Goal: Task Accomplishment & Management: Use online tool/utility

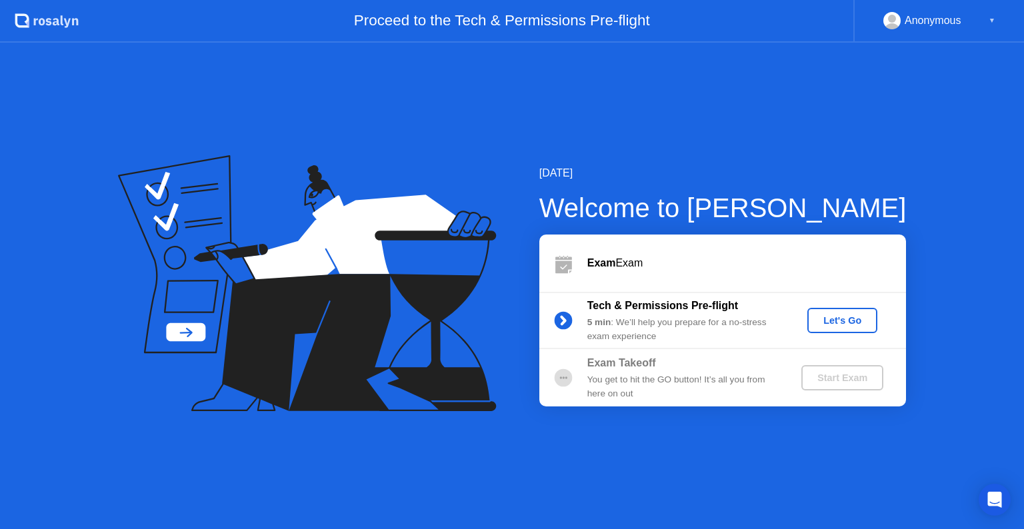
click at [835, 316] on div "Let's Go" at bounding box center [842, 320] width 59 height 11
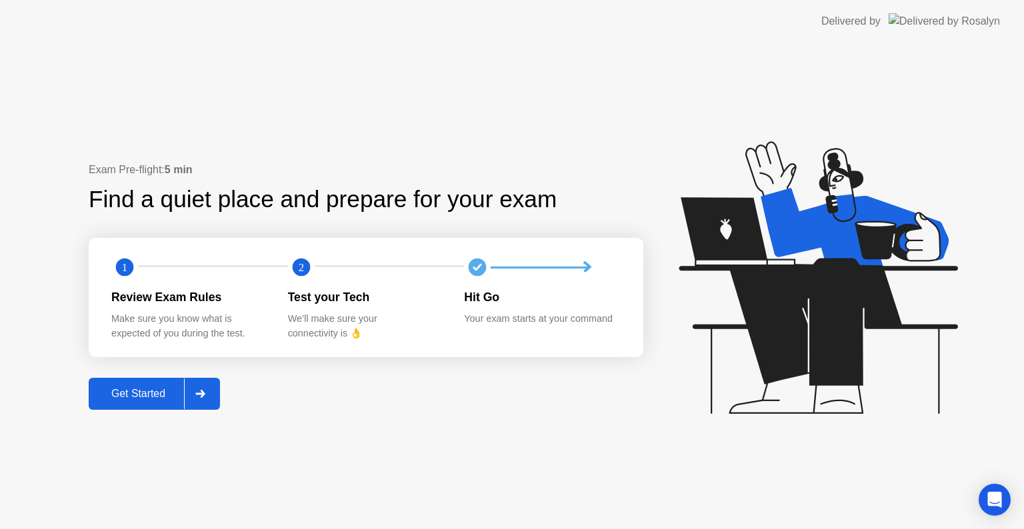
click at [135, 392] on div "Get Started" at bounding box center [138, 394] width 91 height 12
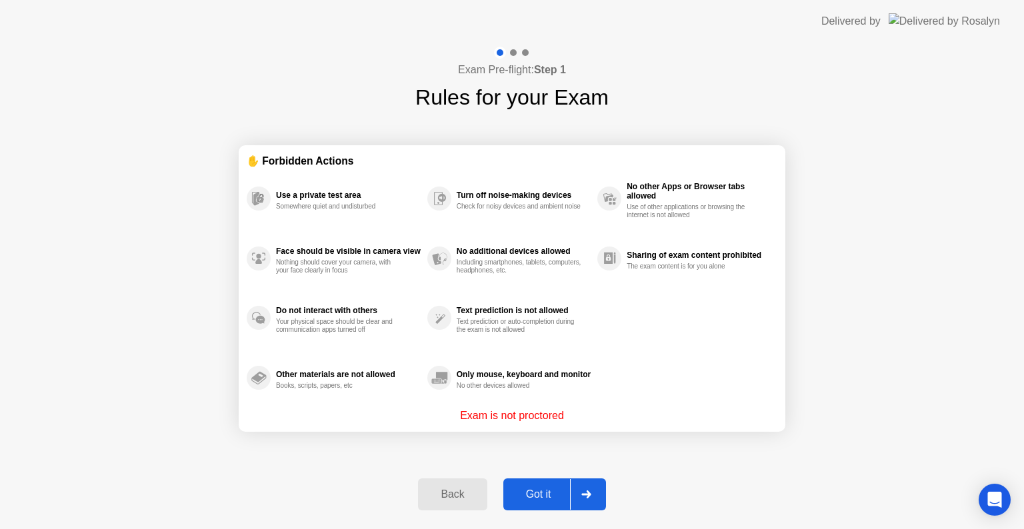
click at [540, 491] on div "Got it" at bounding box center [538, 495] width 63 height 12
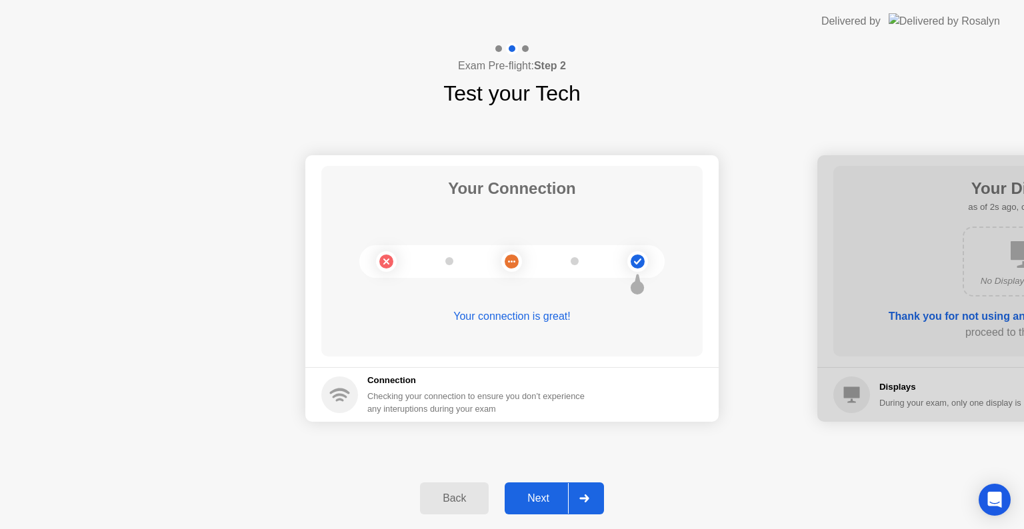
click at [540, 493] on div "Next" at bounding box center [538, 499] width 59 height 12
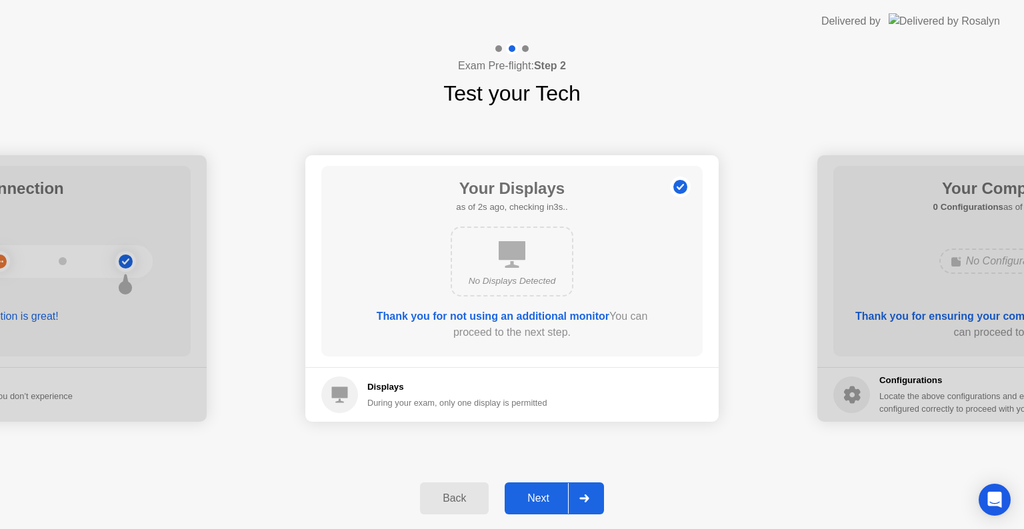
click at [540, 493] on div "Next" at bounding box center [538, 499] width 59 height 12
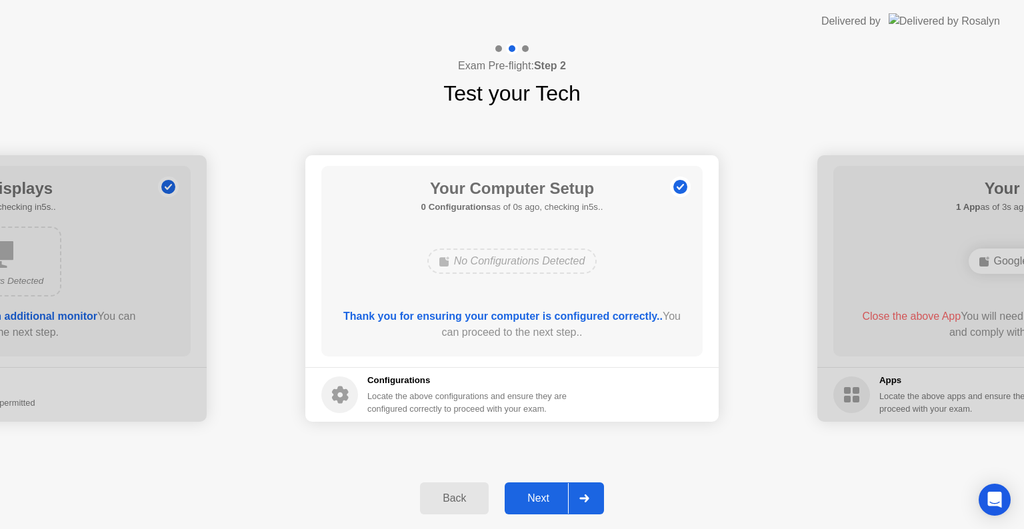
click at [540, 493] on div "Next" at bounding box center [538, 499] width 59 height 12
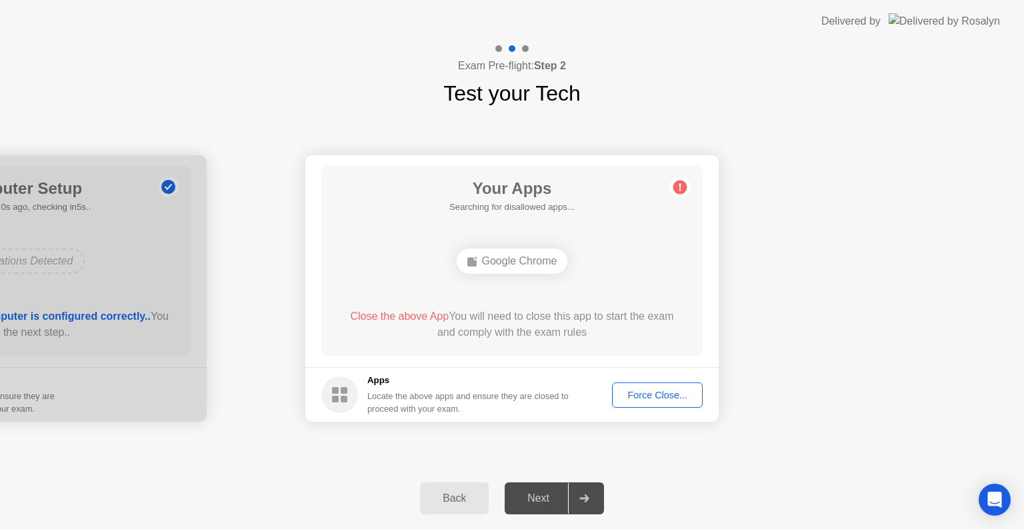
click at [665, 392] on div "Force Close..." at bounding box center [657, 395] width 81 height 11
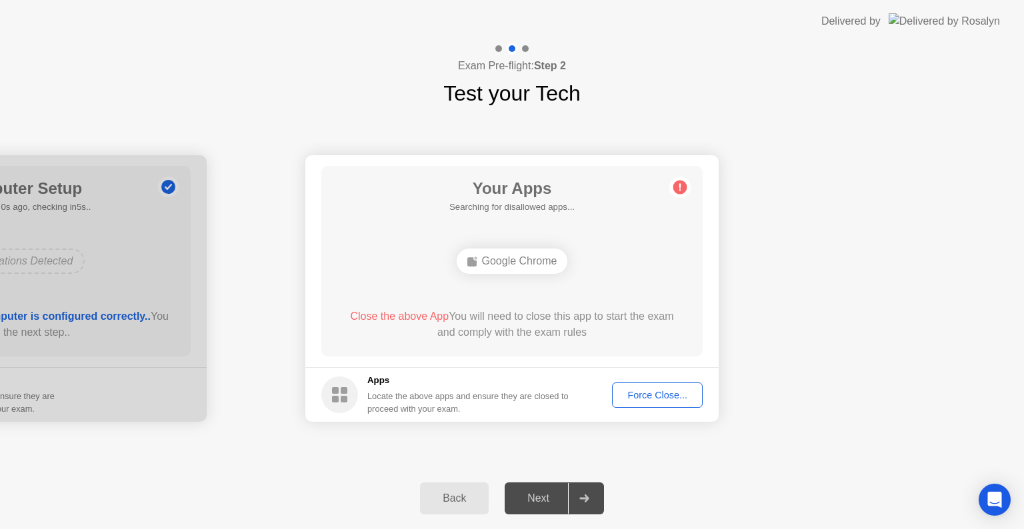
click at [647, 400] on div "Force Close..." at bounding box center [657, 395] width 81 height 11
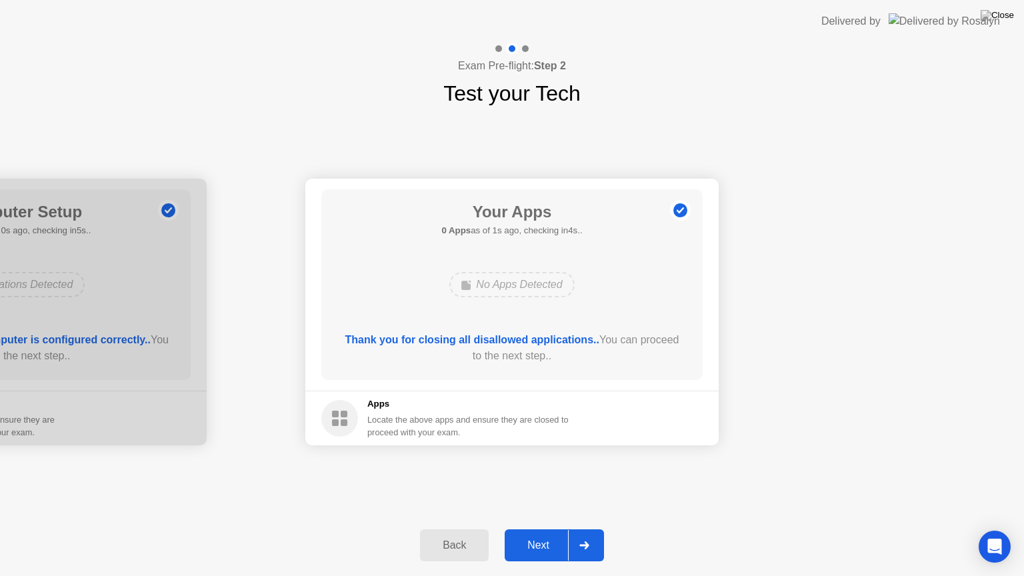
click at [547, 529] on button "Next" at bounding box center [554, 545] width 99 height 32
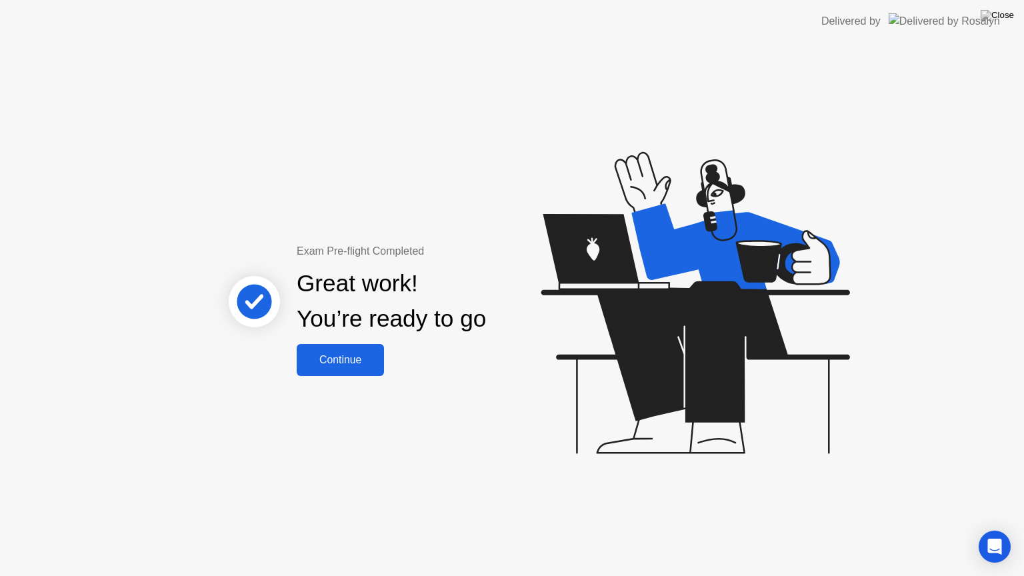
click at [369, 354] on div "Continue" at bounding box center [340, 360] width 79 height 12
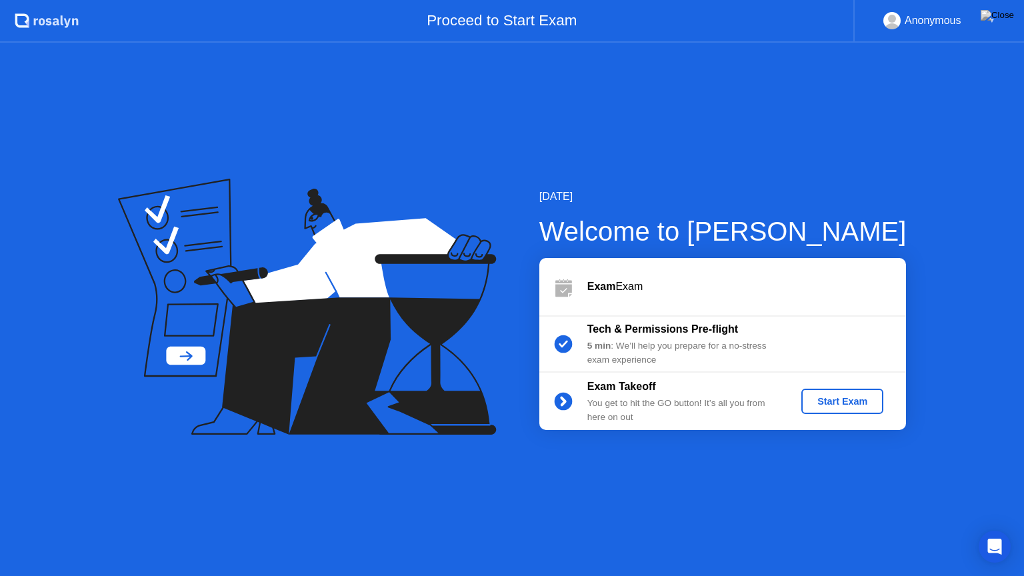
click at [827, 392] on button "Start Exam" at bounding box center [842, 401] width 82 height 25
